Goal: Task Accomplishment & Management: Manage account settings

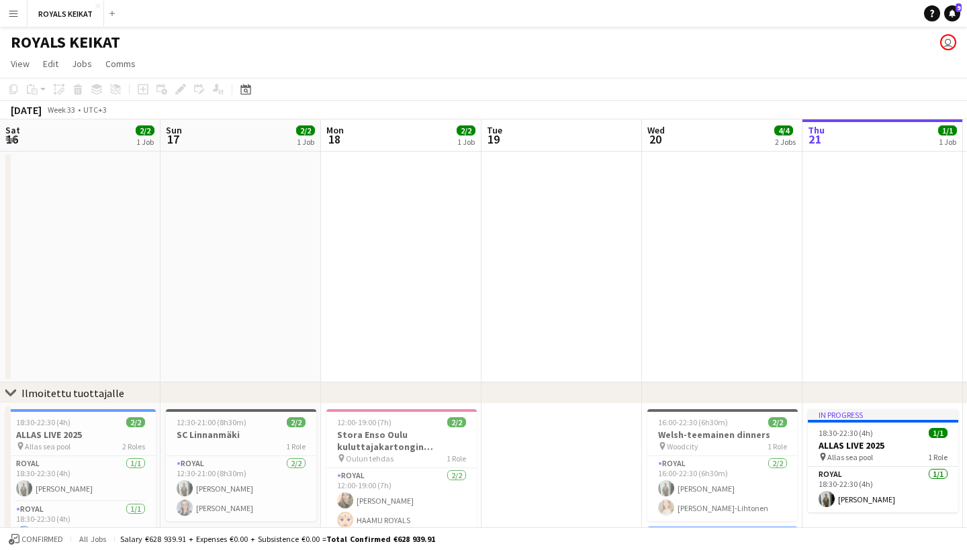
scroll to position [0, 305]
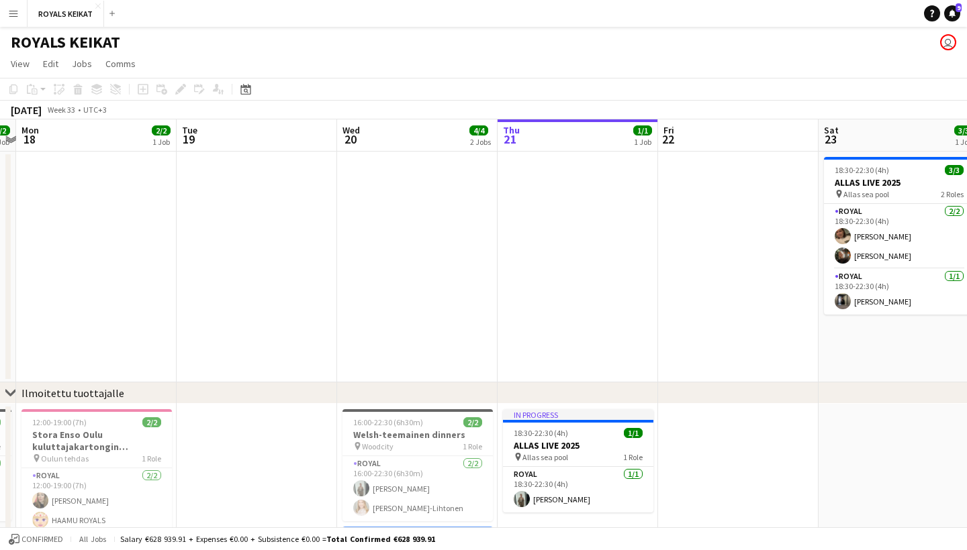
click at [15, 16] on app-icon "Menu" at bounding box center [13, 13] width 11 height 11
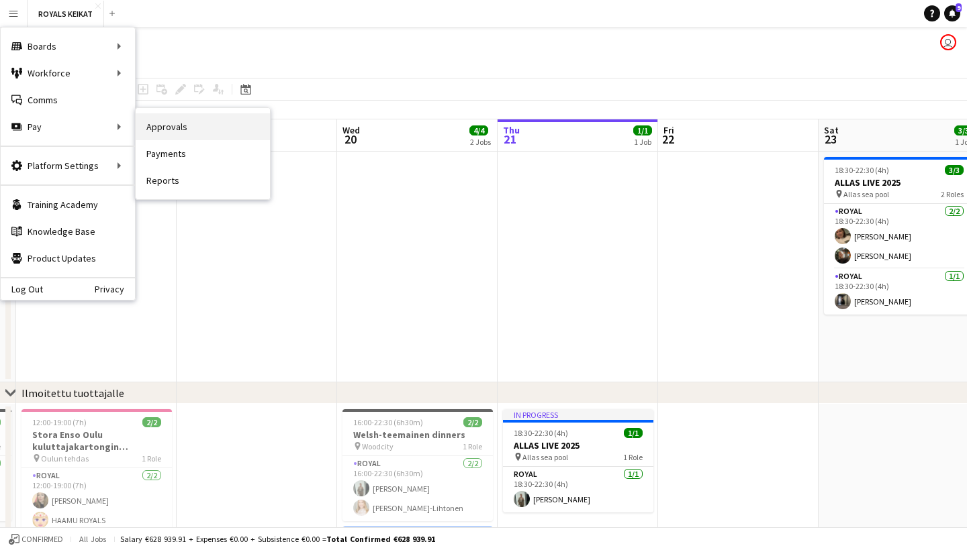
click at [156, 132] on link "Approvals" at bounding box center [203, 126] width 134 height 27
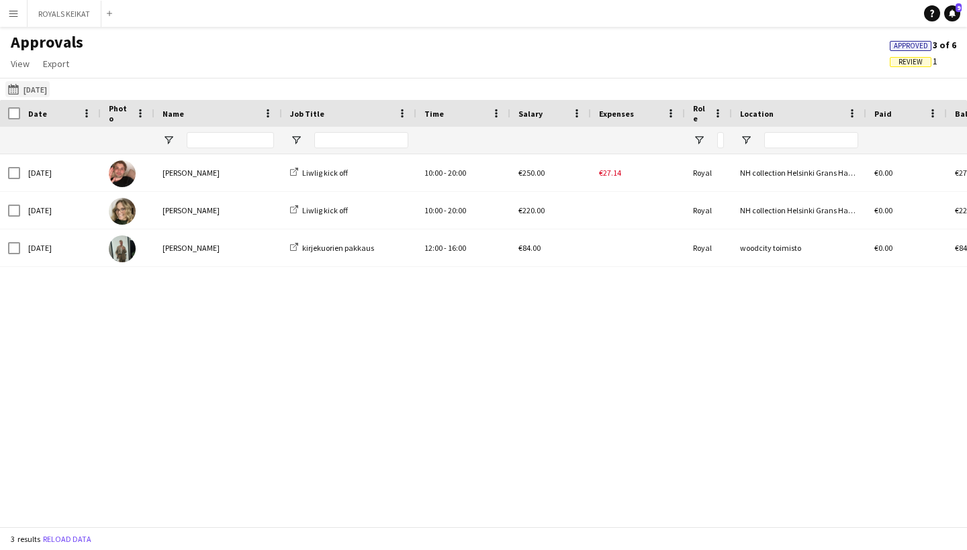
click at [40, 91] on button "[DATE] [DATE]" at bounding box center [27, 89] width 44 height 16
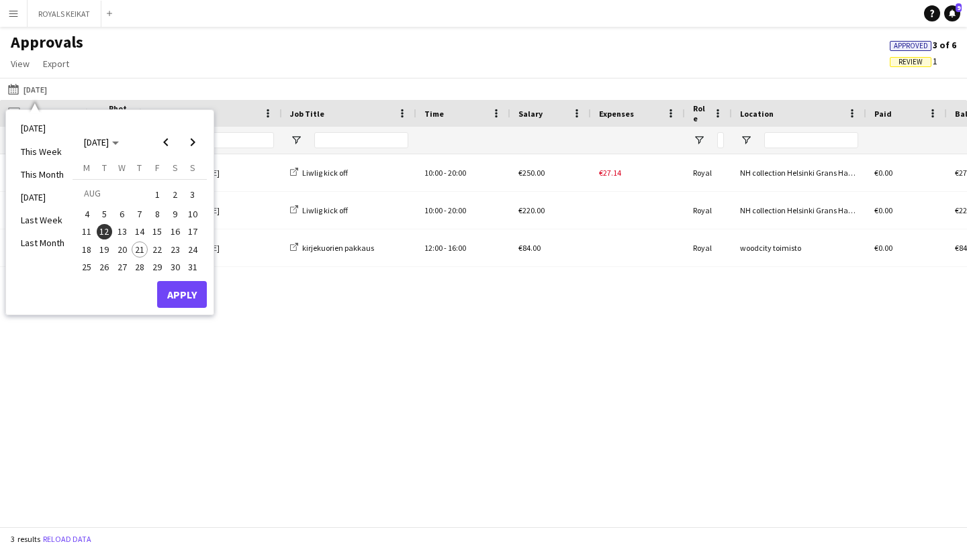
click at [87, 246] on span "18" at bounding box center [87, 250] width 16 height 16
click at [192, 287] on button "Apply" at bounding box center [182, 294] width 50 height 27
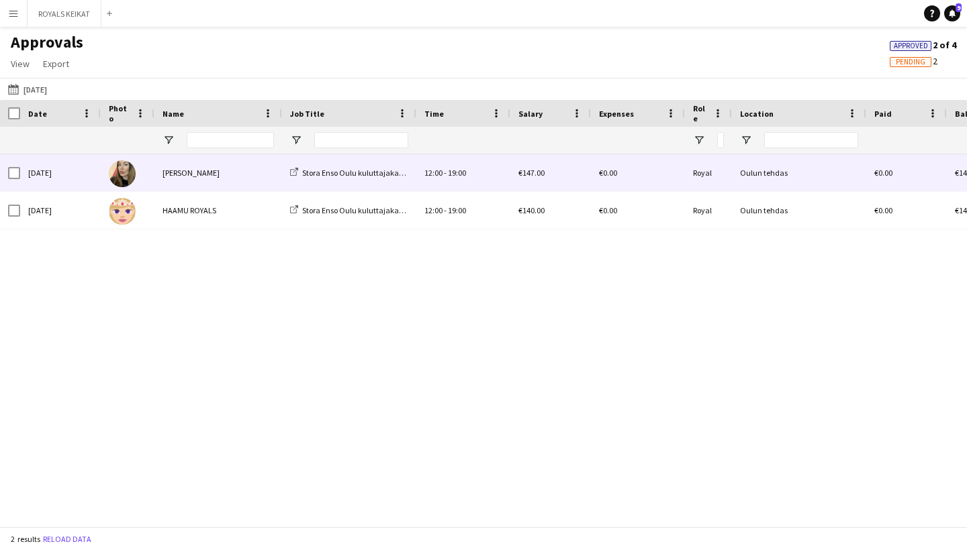
click at [179, 182] on div "[PERSON_NAME]" at bounding box center [218, 172] width 128 height 37
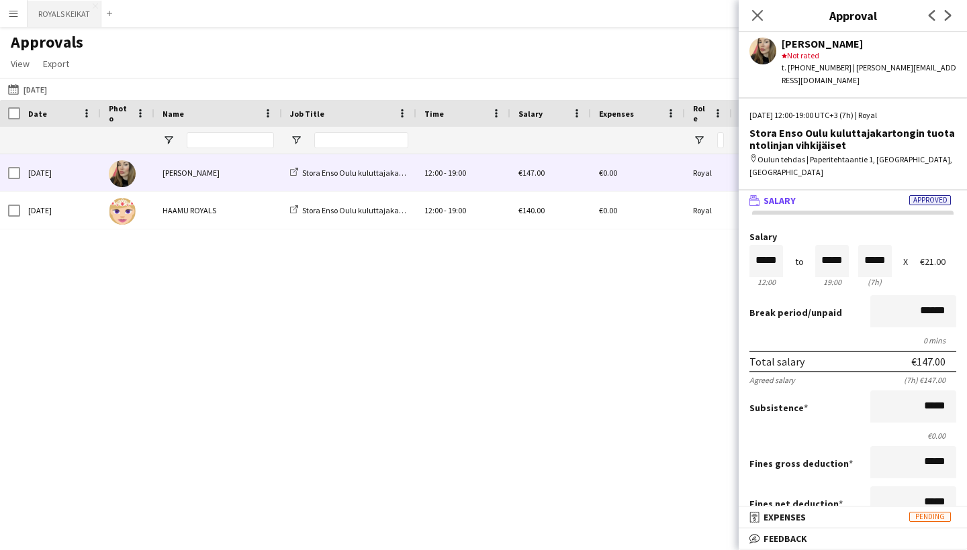
click at [72, 11] on button "ROYALS KEIKAT Close" at bounding box center [65, 14] width 74 height 26
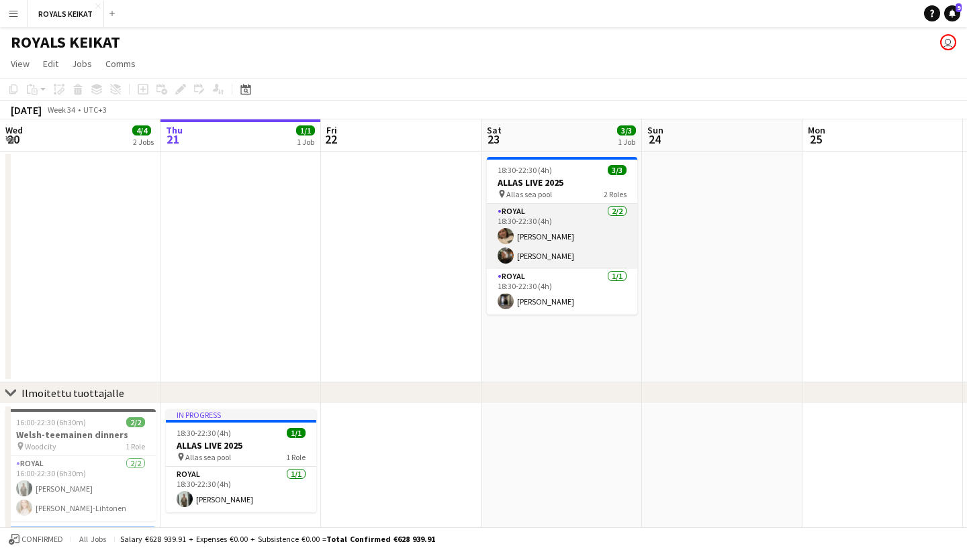
scroll to position [0, 331]
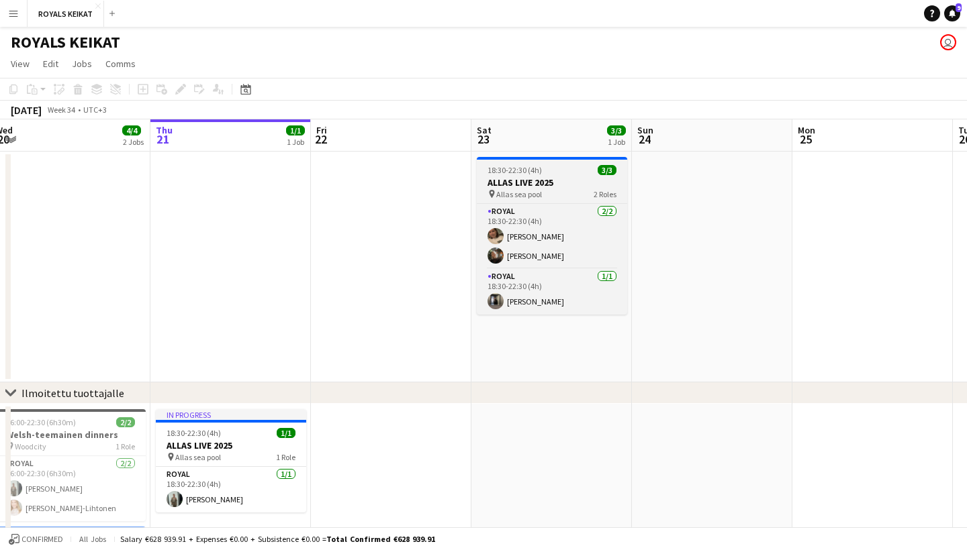
click at [551, 184] on h3 "ALLAS LIVE 2025" at bounding box center [552, 183] width 150 height 12
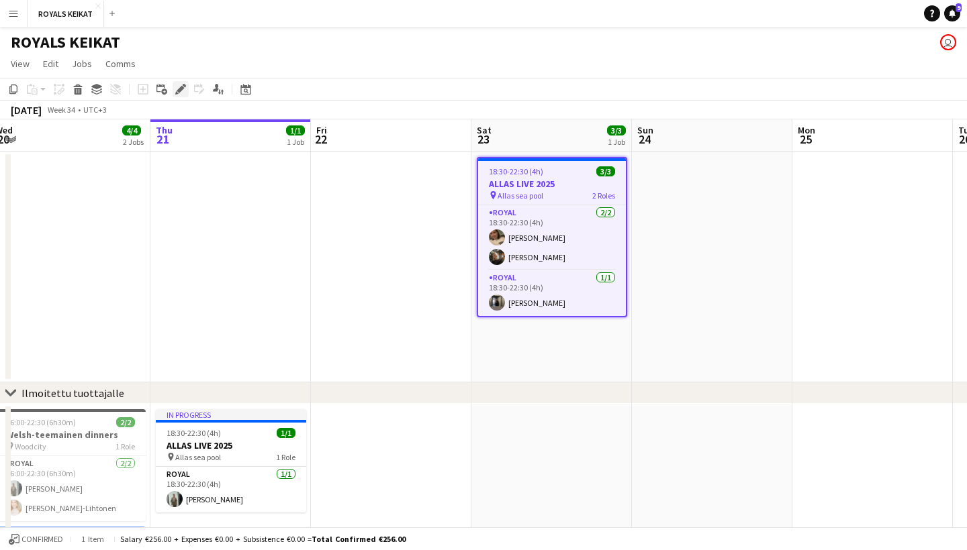
click at [177, 89] on icon "Edit" at bounding box center [180, 89] width 11 height 11
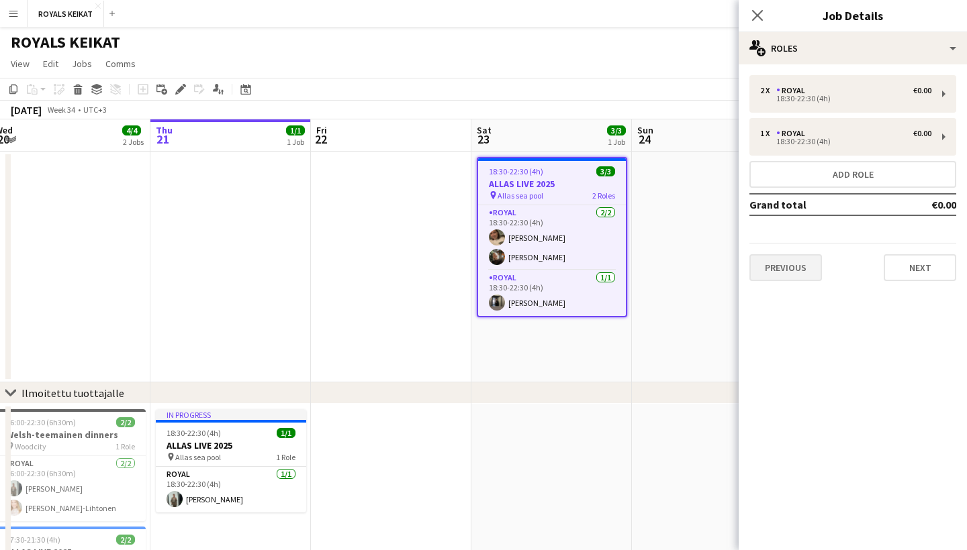
click at [775, 263] on button "Previous" at bounding box center [785, 267] width 72 height 27
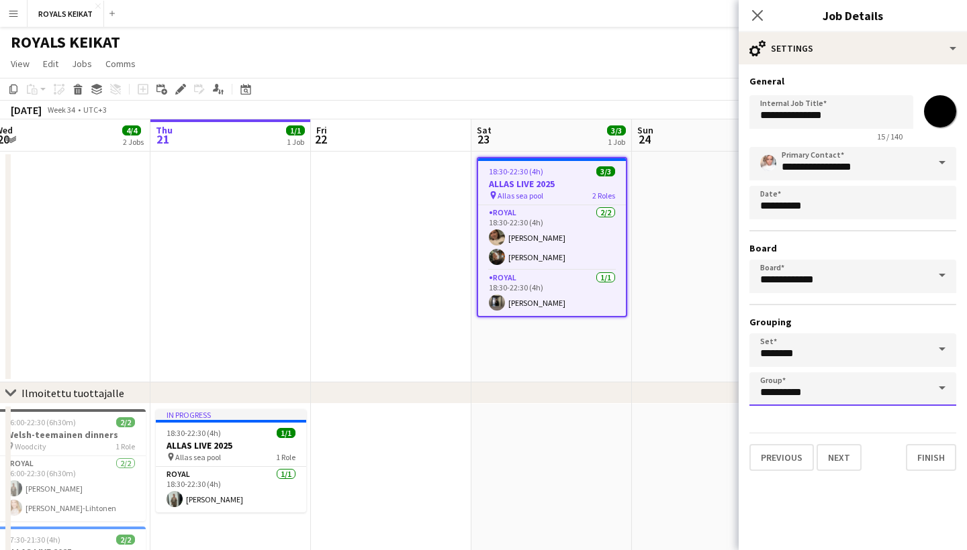
click at [808, 389] on input "**********" at bounding box center [852, 390] width 207 height 34
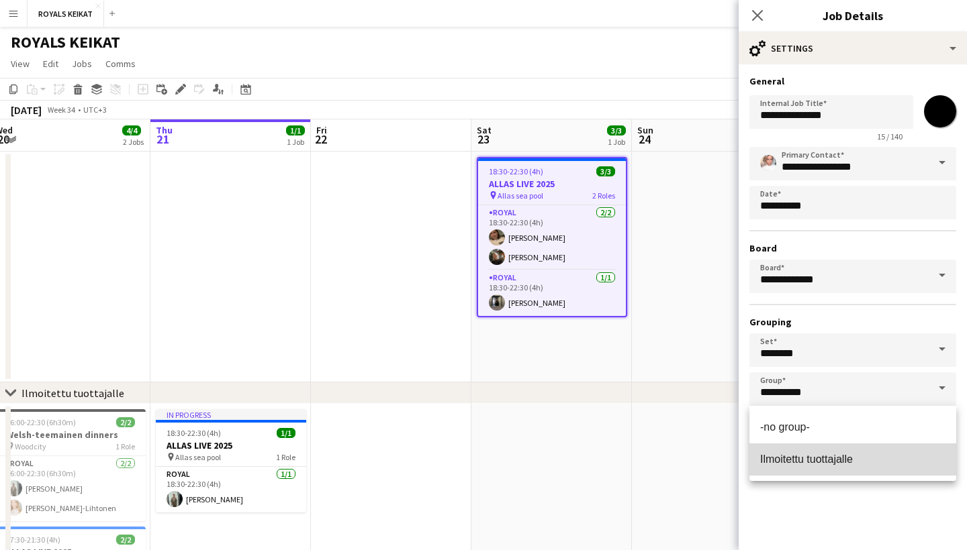
click at [804, 468] on mat-option "Ilmoitettu tuottajalle" at bounding box center [852, 460] width 207 height 32
type input "**********"
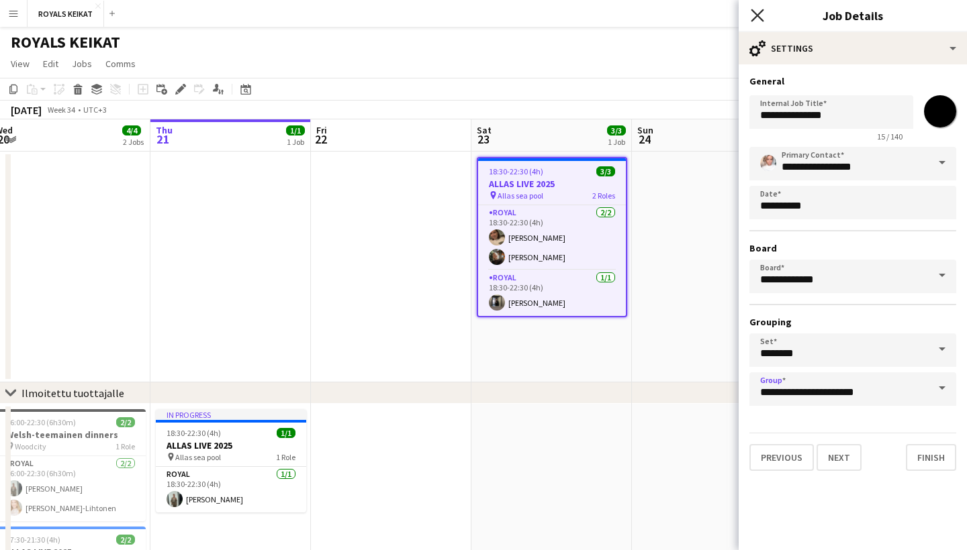
click at [757, 15] on icon at bounding box center [757, 15] width 13 height 13
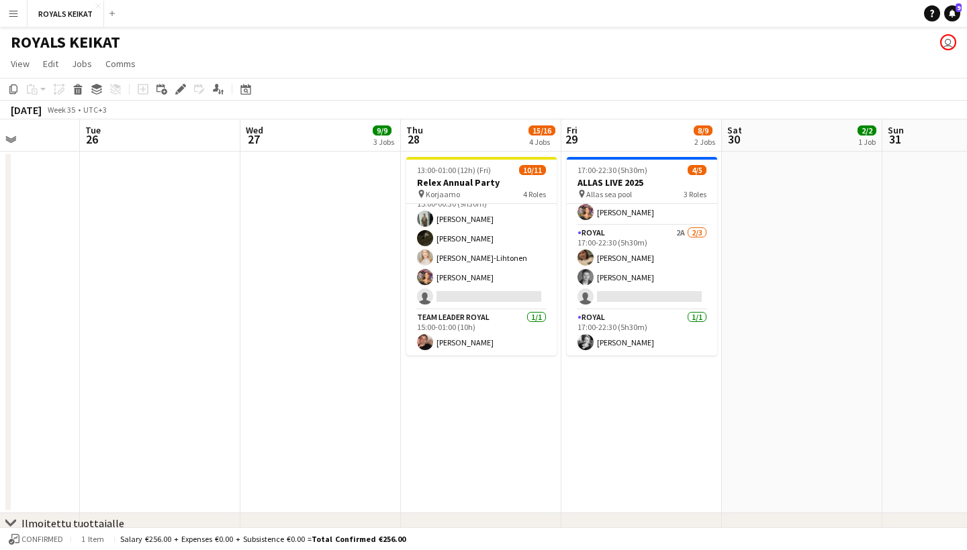
scroll to position [140, 0]
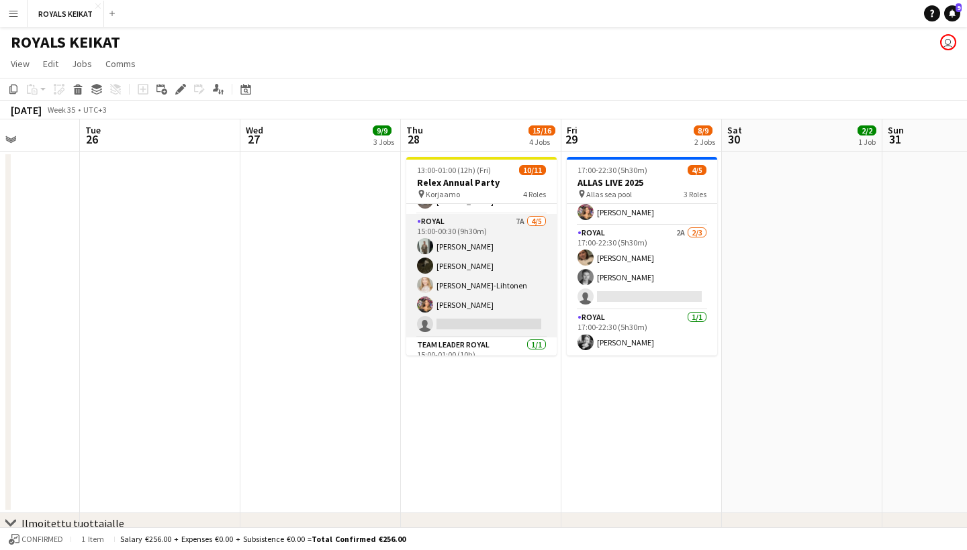
click at [499, 232] on app-card-role "Royal 7A [DATE] 15:00-00:30 (9h30m) [PERSON_NAME] Nooa [PERSON_NAME] [PERSON_NA…" at bounding box center [481, 276] width 150 height 124
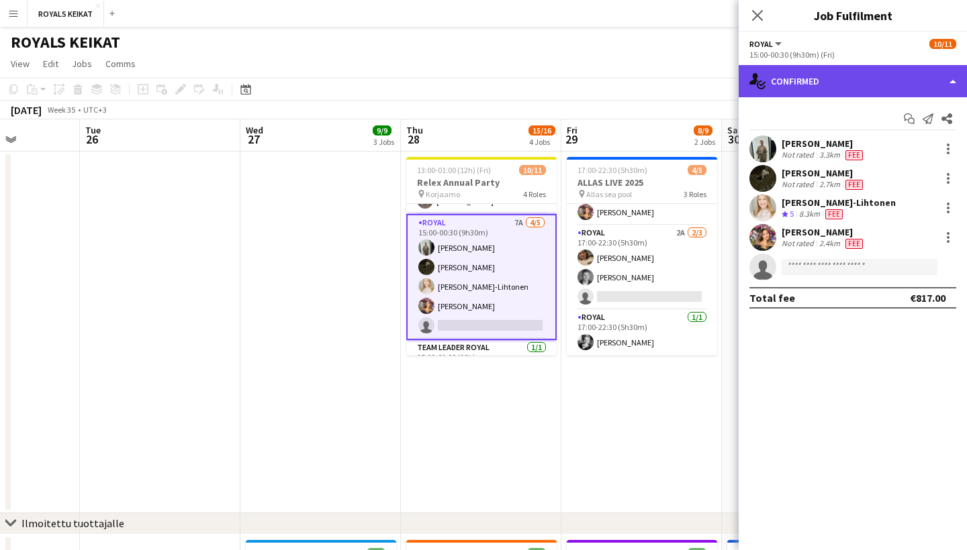
click at [900, 83] on div "single-neutral-actions-check-2 Confirmed" at bounding box center [852, 81] width 228 height 32
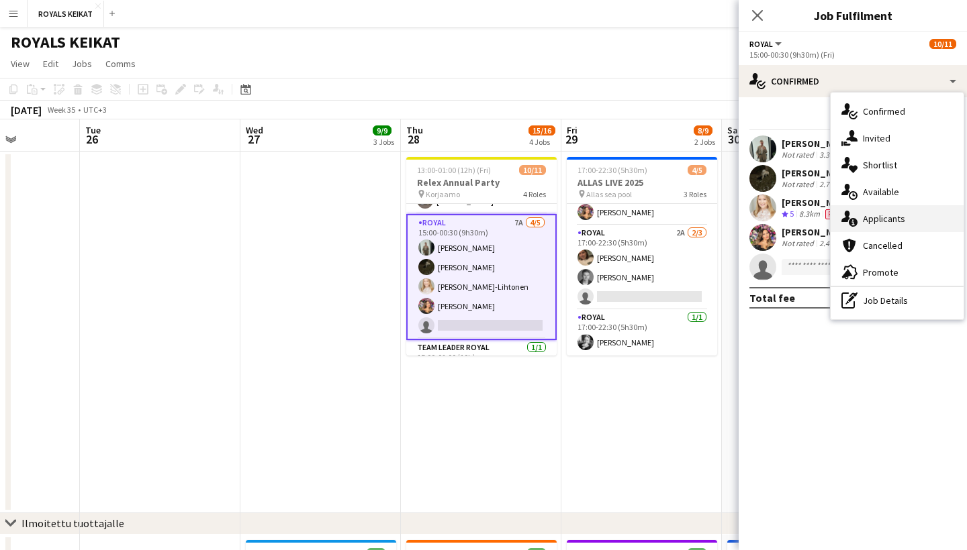
click at [906, 217] on div "single-neutral-actions-information Applicants" at bounding box center [896, 218] width 133 height 27
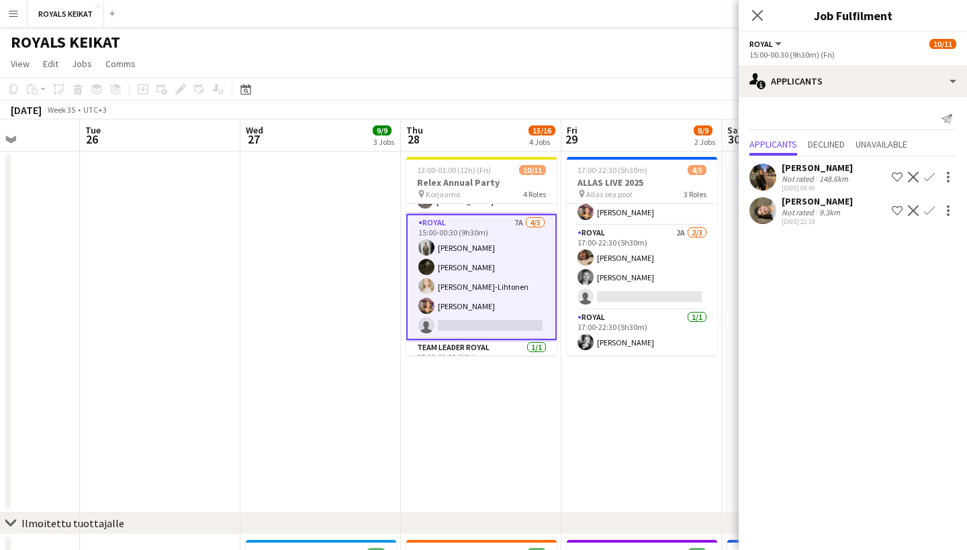
click at [757, 4] on div "Close pop-in" at bounding box center [757, 15] width 38 height 31
click at [757, 16] on icon at bounding box center [757, 15] width 13 height 13
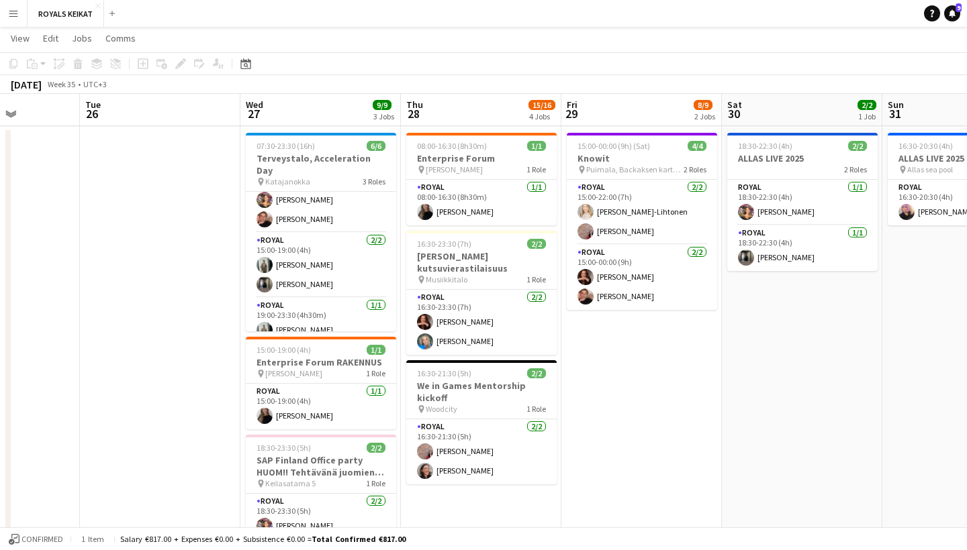
scroll to position [407, 0]
